Goal: Task Accomplishment & Management: Manage account settings

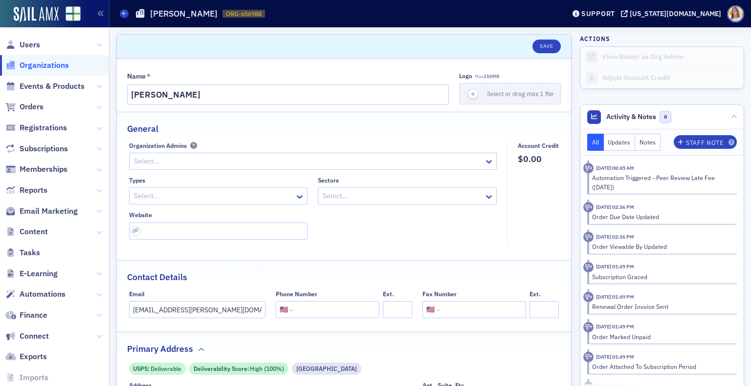
select select "US"
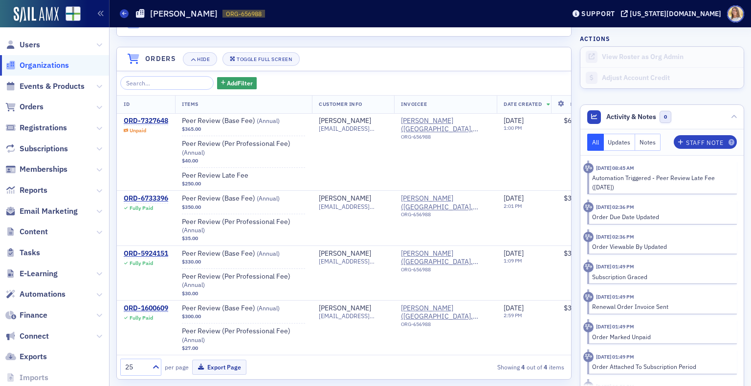
click at [60, 65] on span "Organizations" at bounding box center [44, 65] width 49 height 11
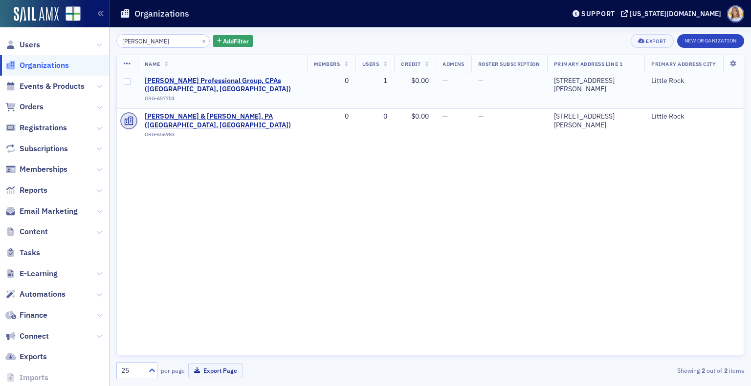
type input "[PERSON_NAME]"
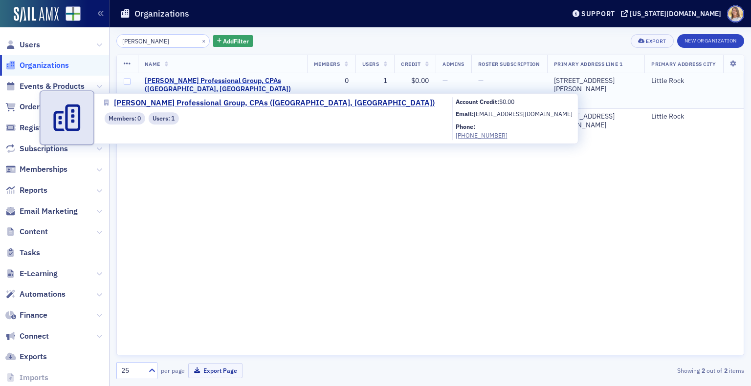
click at [213, 81] on span "[PERSON_NAME] Professional Group, CPAs ([GEOGRAPHIC_DATA], [GEOGRAPHIC_DATA])" at bounding box center [222, 85] width 155 height 17
select select "US"
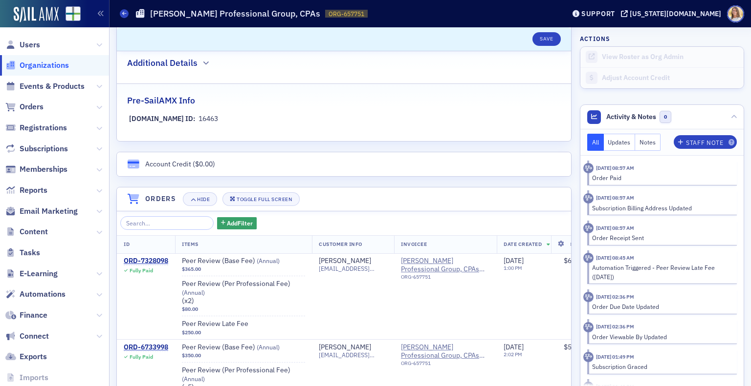
scroll to position [581, 0]
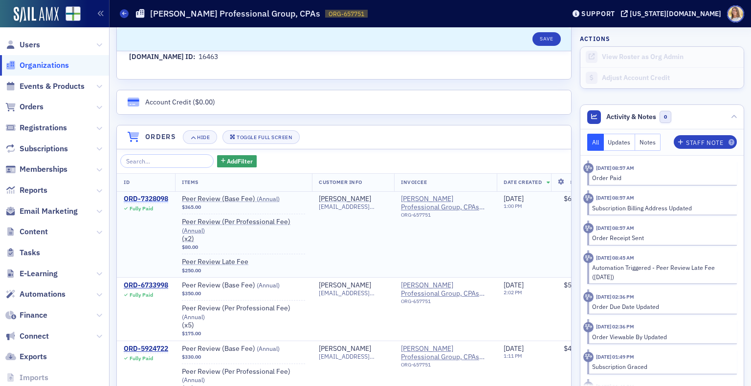
click at [150, 198] on div "ORD-7328098" at bounding box center [146, 199] width 44 height 9
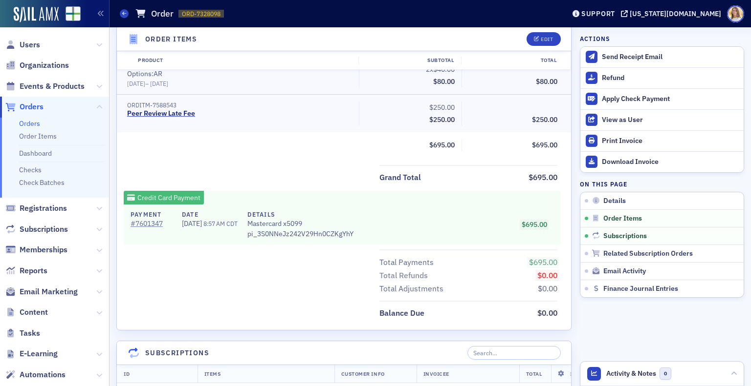
scroll to position [413, 0]
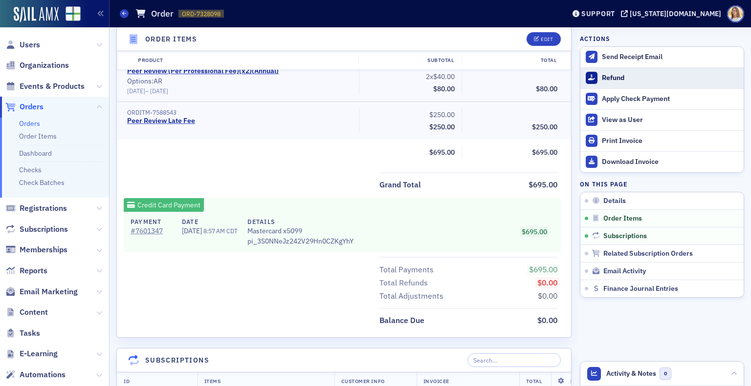
click at [593, 75] on button "Refund" at bounding box center [661, 77] width 163 height 21
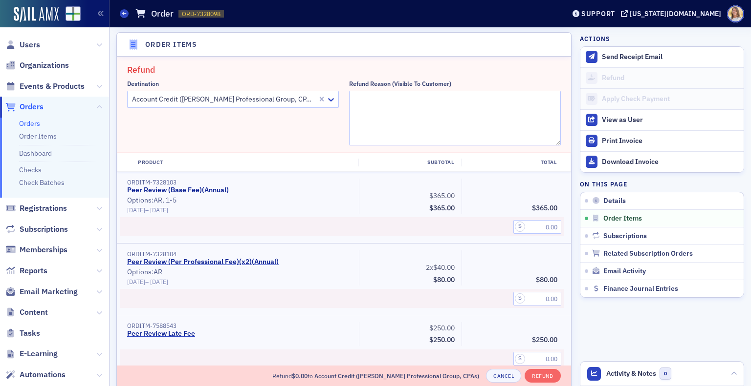
scroll to position [339, 0]
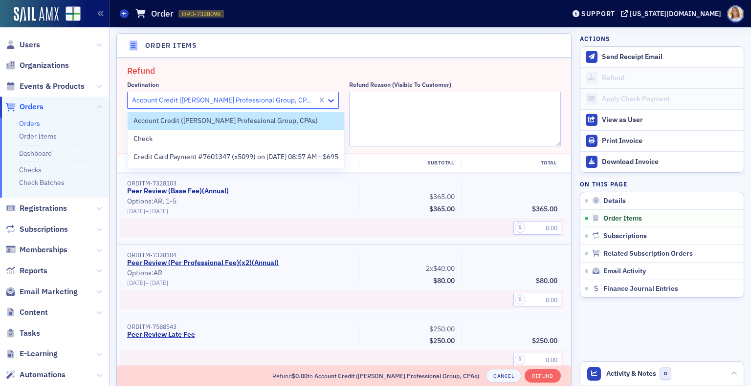
click at [328, 99] on icon at bounding box center [331, 100] width 6 height 3
click at [305, 156] on span "Credit Card Payment #7601347 (x5099) on [DATE] 08:57 AM - $695" at bounding box center [235, 157] width 205 height 10
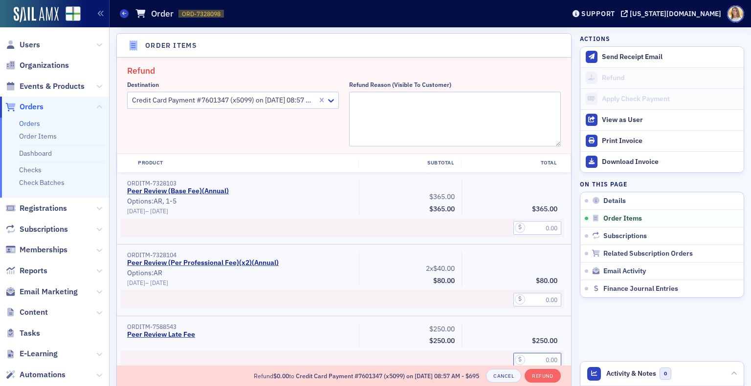
drag, startPoint x: 528, startPoint y: 358, endPoint x: 563, endPoint y: 352, distance: 35.7
click at [563, 352] on div "ORDITM-7588543 Peer Review Late Fee $250.00 Subtotal $250.00 $250.00" at bounding box center [344, 347] width 454 height 60
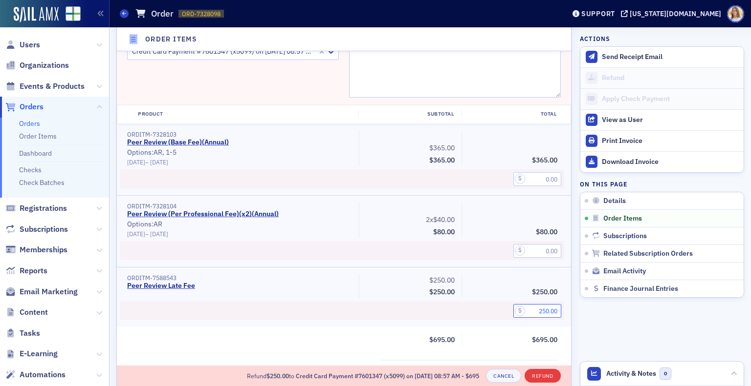
type input "250.00"
click at [538, 375] on button "Refund" at bounding box center [542, 376] width 36 height 14
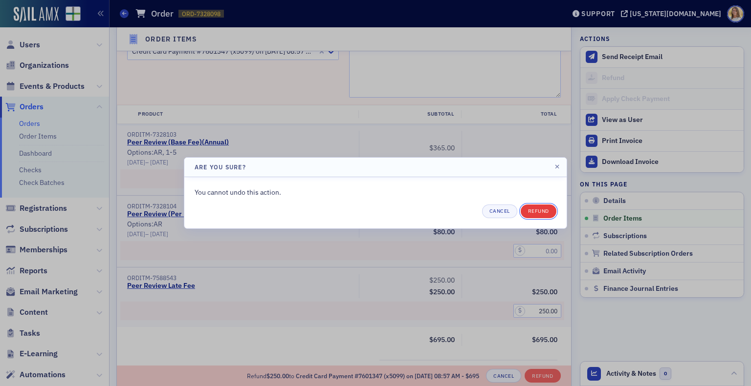
click at [534, 213] on button "Refund" at bounding box center [538, 212] width 36 height 14
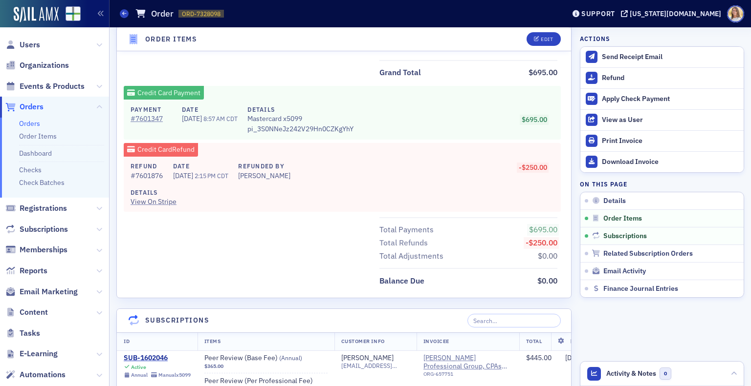
scroll to position [534, 0]
